Goal: Task Accomplishment & Management: Use online tool/utility

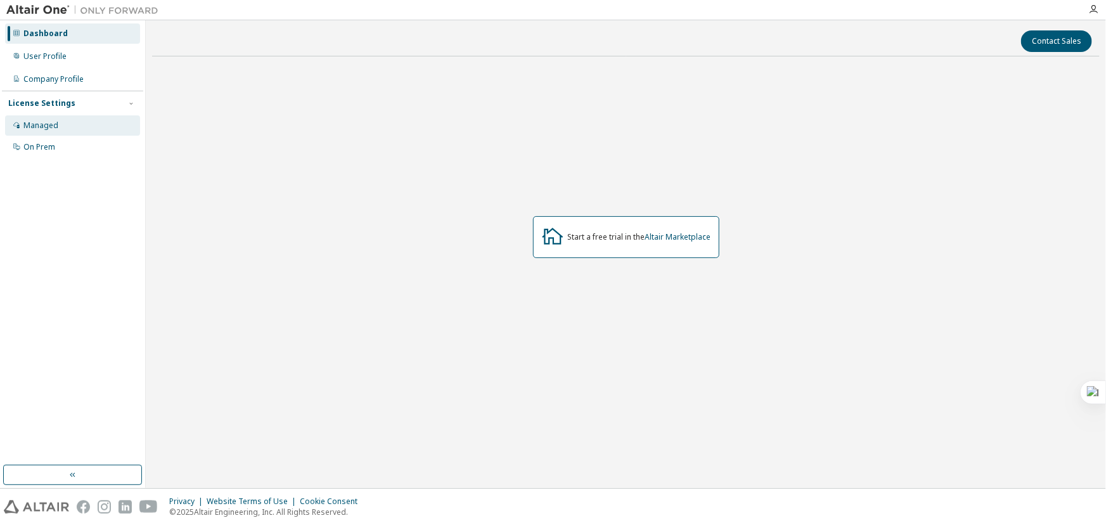
click at [34, 119] on div "Managed" at bounding box center [72, 125] width 135 height 20
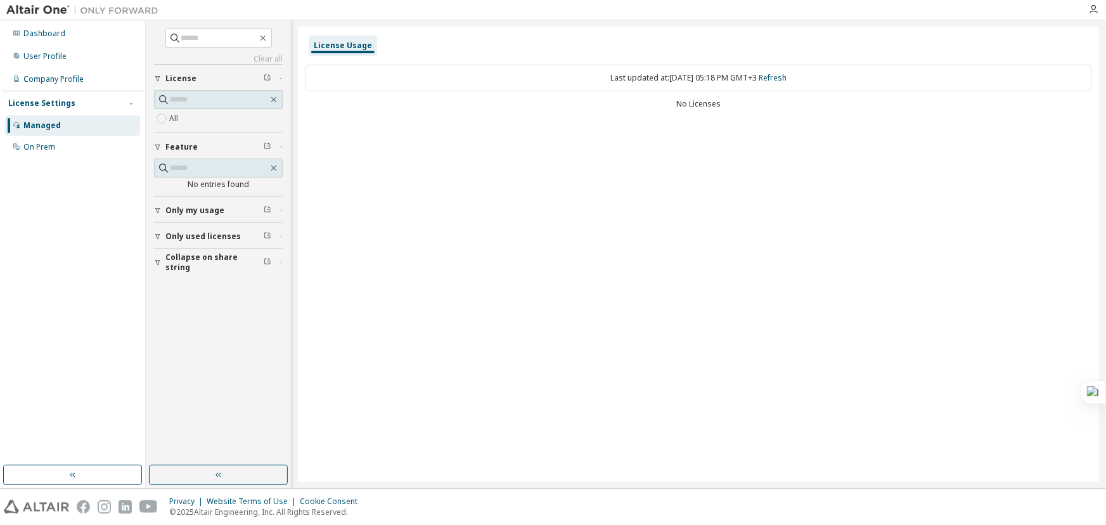
click at [340, 48] on div "License Usage" at bounding box center [343, 46] width 58 height 10
click at [217, 209] on span "Only my usage" at bounding box center [194, 210] width 59 height 10
click at [182, 268] on span "Only used licenses" at bounding box center [202, 273] width 75 height 10
click at [184, 330] on span "Collapse on share string" at bounding box center [214, 336] width 98 height 20
click at [193, 98] on input "text" at bounding box center [219, 99] width 98 height 13
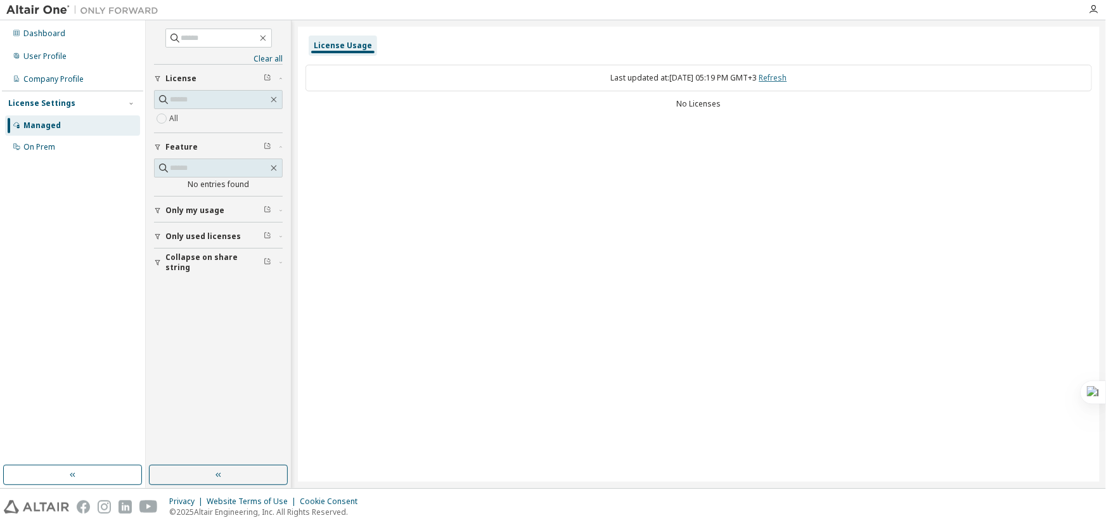
click at [787, 77] on link "Refresh" at bounding box center [773, 77] width 28 height 11
